Goal: Information Seeking & Learning: Learn about a topic

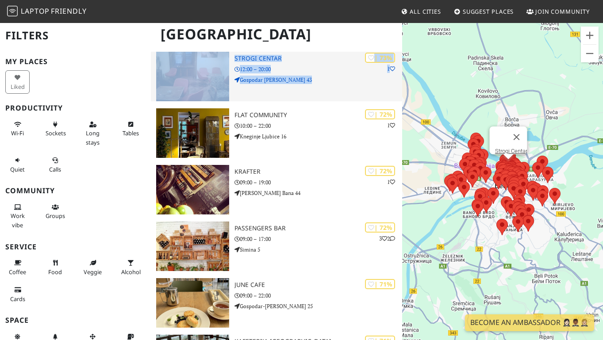
scroll to position [3631, 0]
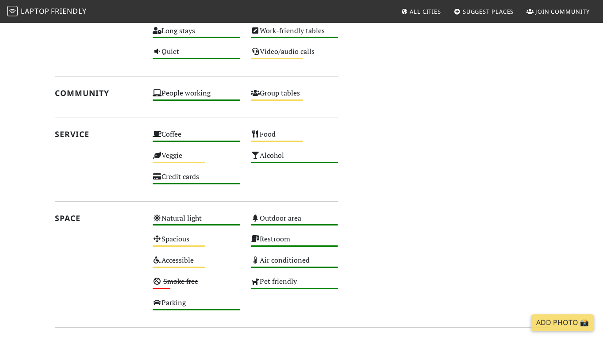
scroll to position [452, 0]
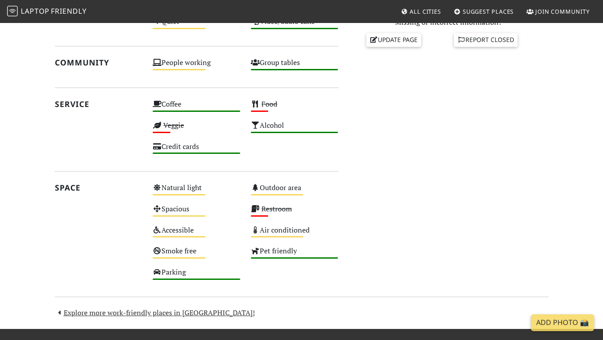
scroll to position [402, 0]
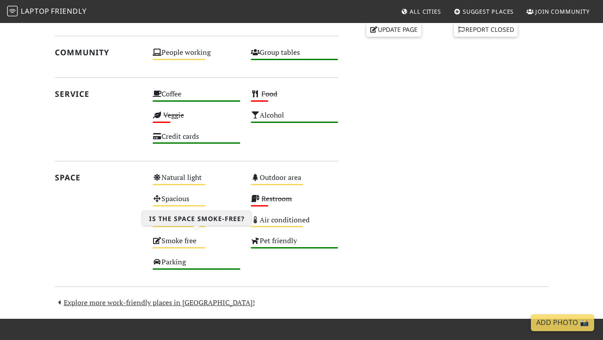
click at [176, 247] on div "Medium" at bounding box center [179, 247] width 53 height 1
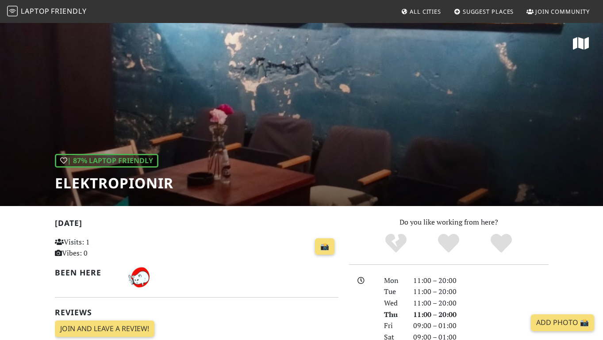
scroll to position [0, 0]
click at [111, 177] on h1 "Elektropionir" at bounding box center [114, 183] width 119 height 17
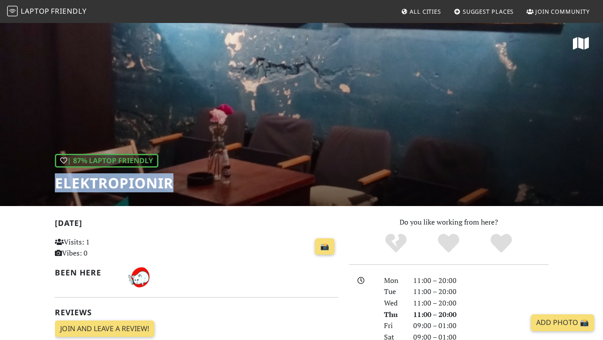
click at [111, 177] on h1 "Elektropionir" at bounding box center [114, 183] width 119 height 17
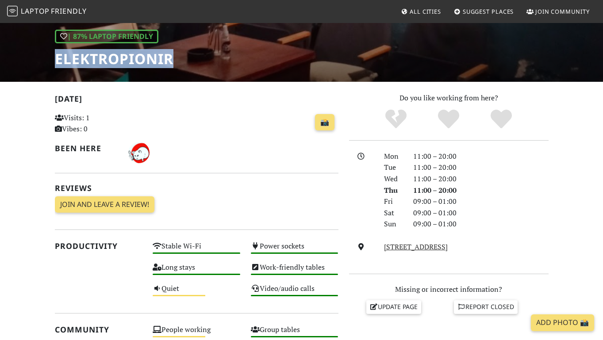
scroll to position [107, 0]
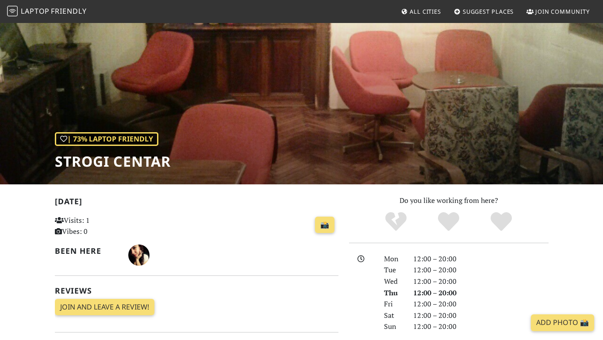
scroll to position [13, 0]
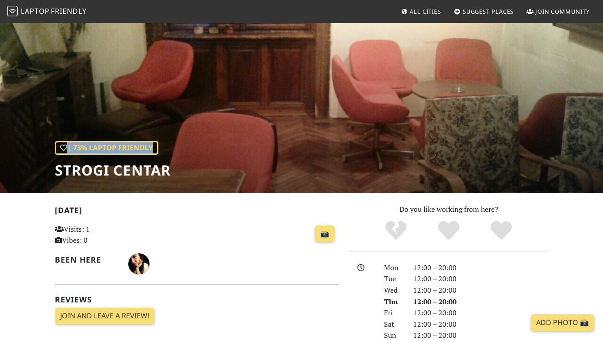
drag, startPoint x: 56, startPoint y: 170, endPoint x: 174, endPoint y: 167, distance: 118.2
click at [174, 167] on div "| 73% Laptop Friendly Strogi Centar" at bounding box center [301, 101] width 603 height 184
click at [158, 175] on h1 "Strogi Centar" at bounding box center [113, 170] width 116 height 17
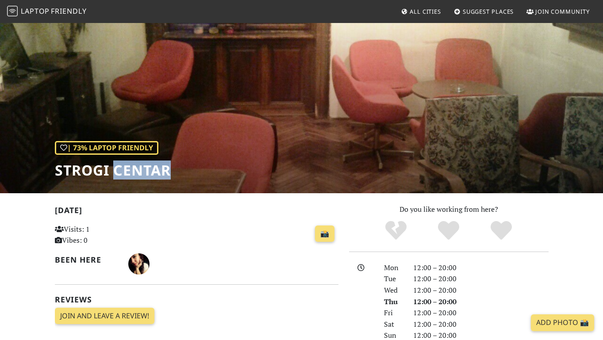
click at [158, 175] on h1 "Strogi Centar" at bounding box center [113, 170] width 116 height 17
click at [145, 172] on h1 "Strogi Centar" at bounding box center [113, 170] width 116 height 17
click at [110, 171] on h1 "Strogi Centar" at bounding box center [113, 170] width 116 height 17
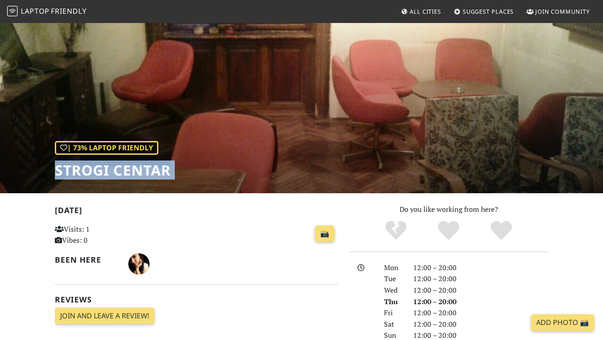
click at [110, 171] on h1 "Strogi Centar" at bounding box center [113, 170] width 116 height 17
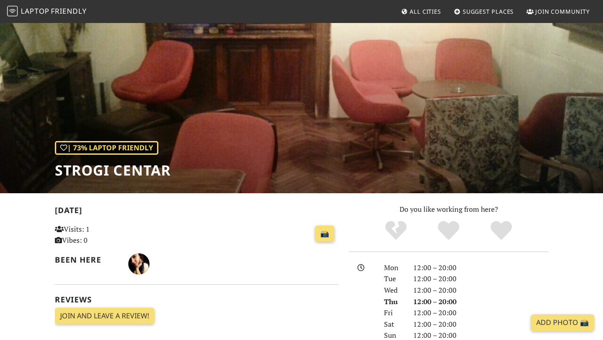
click at [61, 170] on h1 "Strogi Centar" at bounding box center [113, 170] width 116 height 17
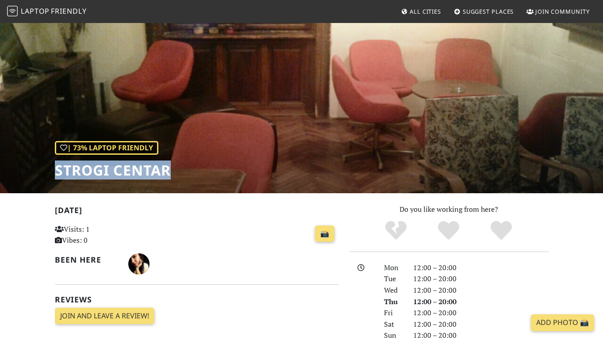
drag, startPoint x: 58, startPoint y: 170, endPoint x: 170, endPoint y: 167, distance: 111.5
click at [170, 167] on h1 "Strogi Centar" at bounding box center [113, 170] width 116 height 17
